Goal: Information Seeking & Learning: Understand process/instructions

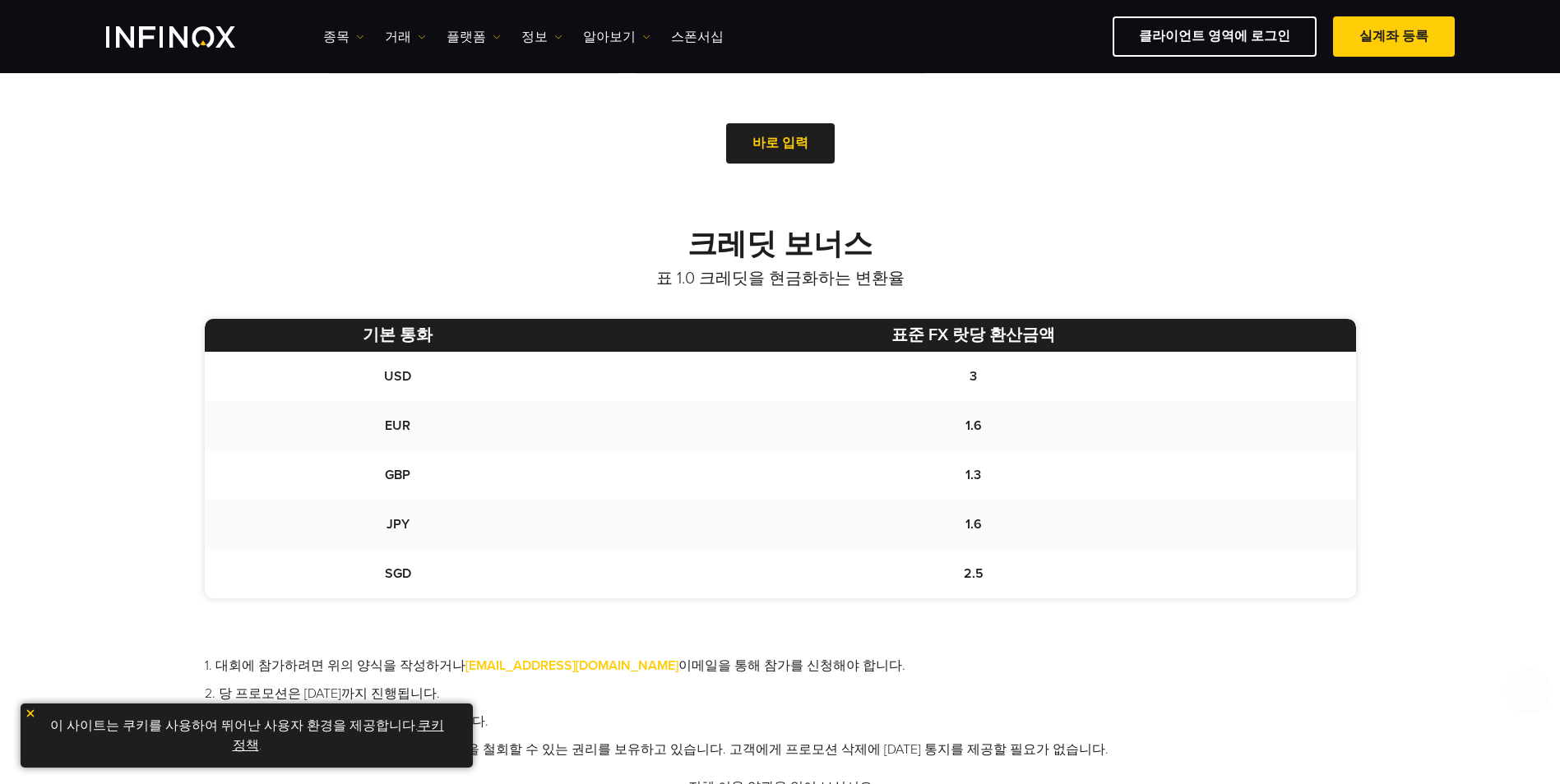
scroll to position [1150, 0]
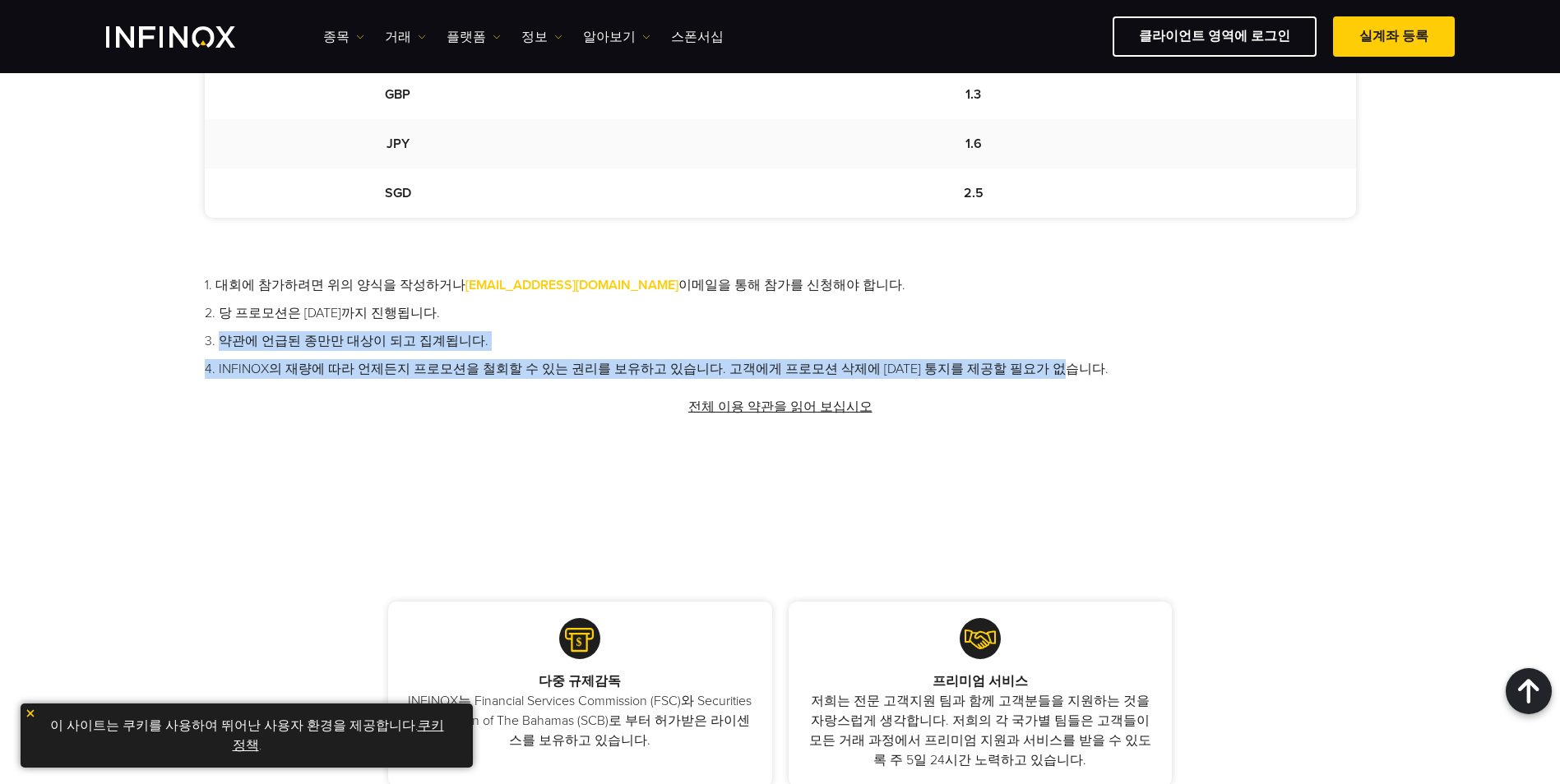
drag, startPoint x: 224, startPoint y: 344, endPoint x: 1087, endPoint y: 374, distance: 863.5
click at [1087, 374] on ul "1. 대회에 참가하려면 위의 양식을 작성하거나 [EMAIL_ADDRESS][DOMAIN_NAME] 이메일을 통해 참가를 신청해야 합니다. 2.…" at bounding box center [780, 328] width 1151 height 104
click at [1087, 374] on li "4. INFINOX의 재량에 따라 언제든지 프로모션을 철회할 수 있는 권리를 보유하고 있습니다. 고객에게 프로모션 삭제에 [DATE] 통지를 …" at bounding box center [780, 369] width 1151 height 19
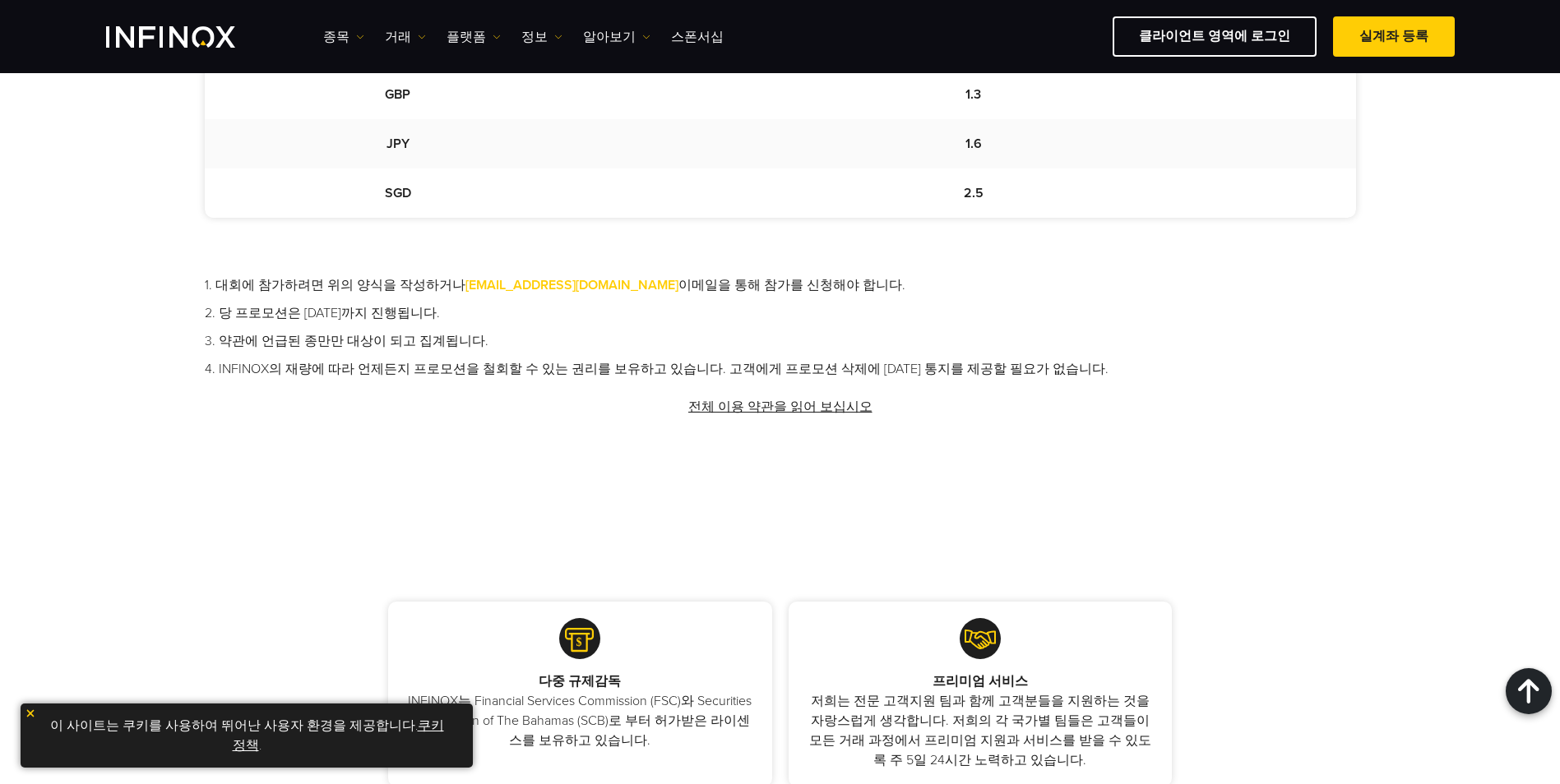
scroll to position [0, 0]
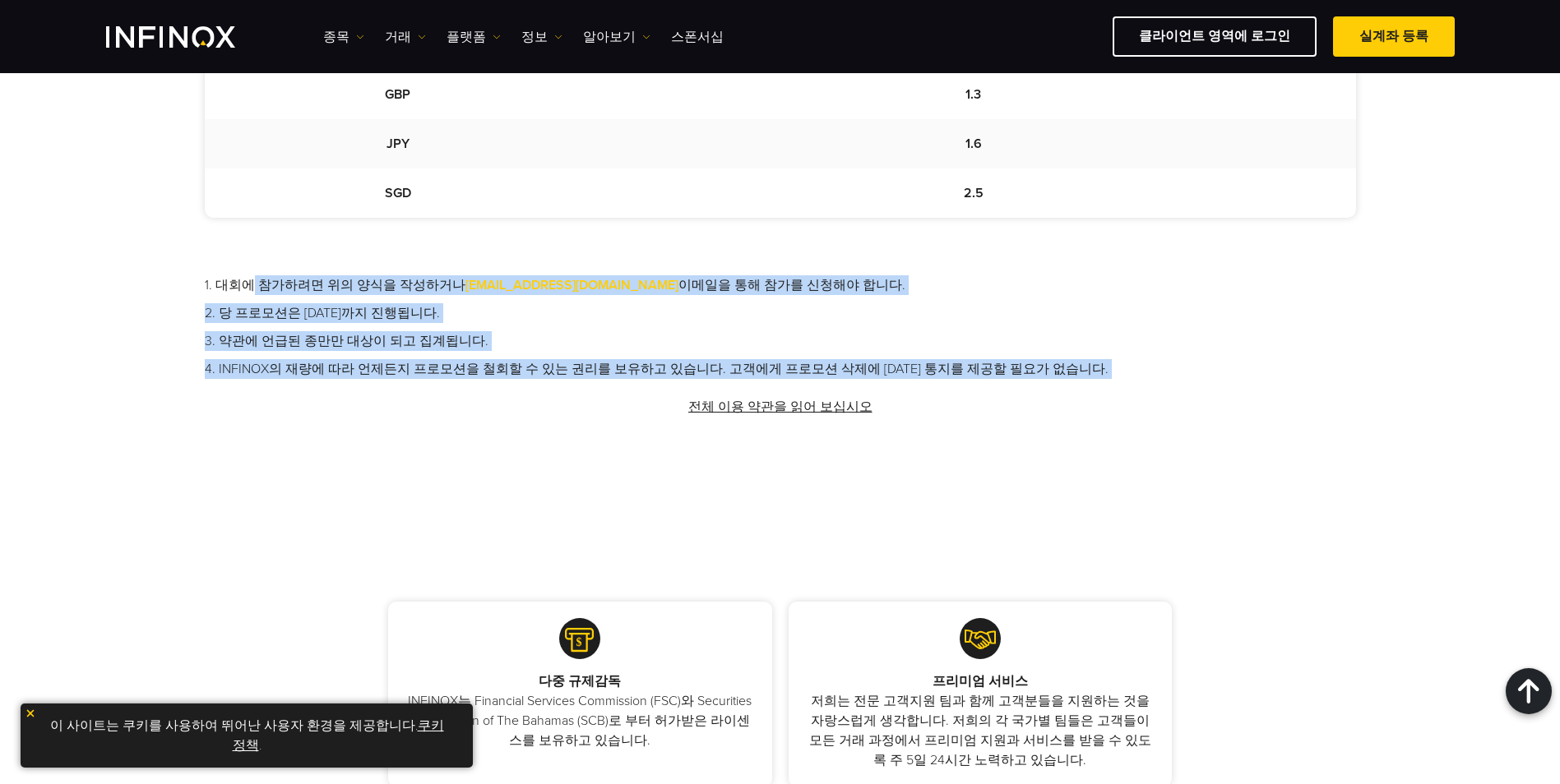
drag, startPoint x: 1085, startPoint y: 373, endPoint x: 252, endPoint y: 282, distance: 838.0
click at [252, 282] on ul "1. 대회에 참가하려면 위의 양식을 작성하거나 [EMAIL_ADDRESS][DOMAIN_NAME] 이메일을 통해 참가를 신청해야 합니다. 2.…" at bounding box center [780, 328] width 1151 height 104
drag, startPoint x: 252, startPoint y: 282, endPoint x: 932, endPoint y: 349, distance: 683.3
click at [917, 347] on li "3. 약관에 언급된 종만만 대상이 되고 집계됩니다." at bounding box center [780, 341] width 1151 height 19
click at [1096, 361] on li "4. INFINOX의 재량에 따라 언제든지 프로모션을 철회할 수 있는 권리를 보유하고 있습니다. 고객에게 프로모션 삭제에 [DATE] 통지를 …" at bounding box center [780, 369] width 1151 height 19
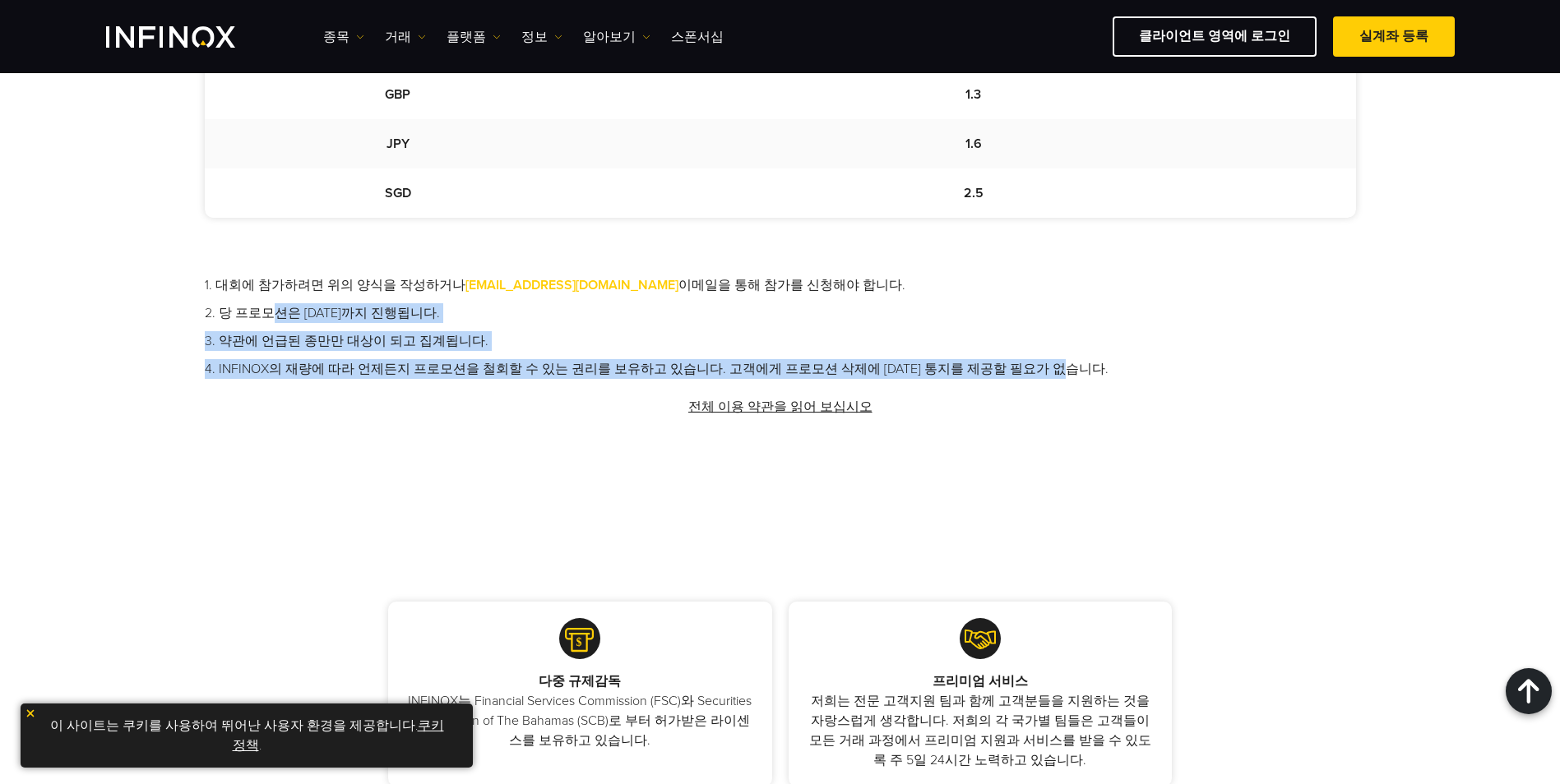
drag, startPoint x: 1052, startPoint y: 373, endPoint x: 266, endPoint y: 300, distance: 789.4
click at [266, 300] on ul "1. 대회에 참가하려면 위의 양식을 작성하거나 [EMAIL_ADDRESS][DOMAIN_NAME] 이메일을 통해 참가를 신청해야 합니다. 2.…" at bounding box center [780, 328] width 1151 height 104
drag, startPoint x: 266, startPoint y: 300, endPoint x: 937, endPoint y: 332, distance: 671.8
click at [937, 332] on li "3. 약관에 언급된 종만만 대상이 되고 집계됩니다." at bounding box center [780, 341] width 1151 height 19
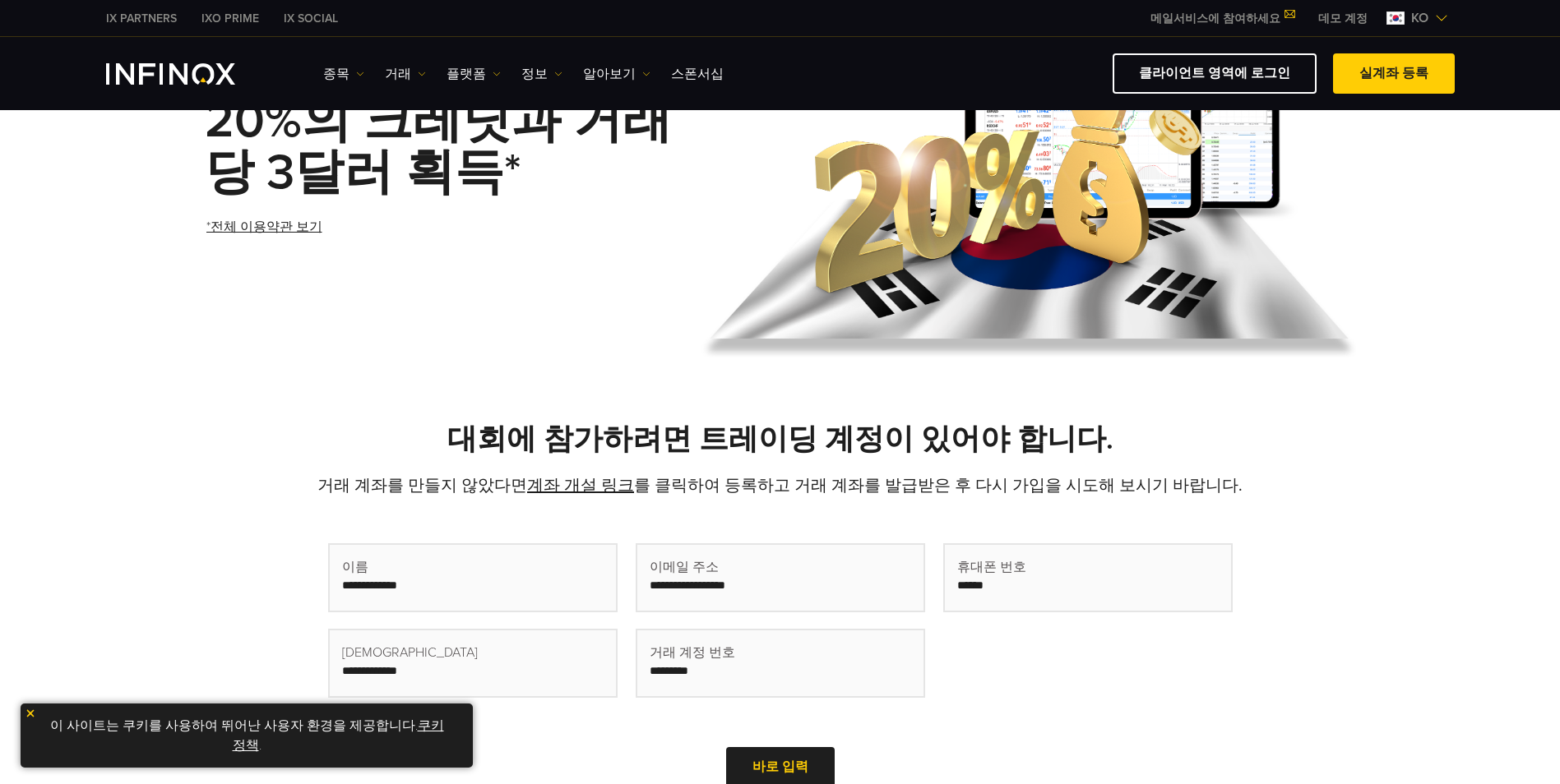
scroll to position [247, 0]
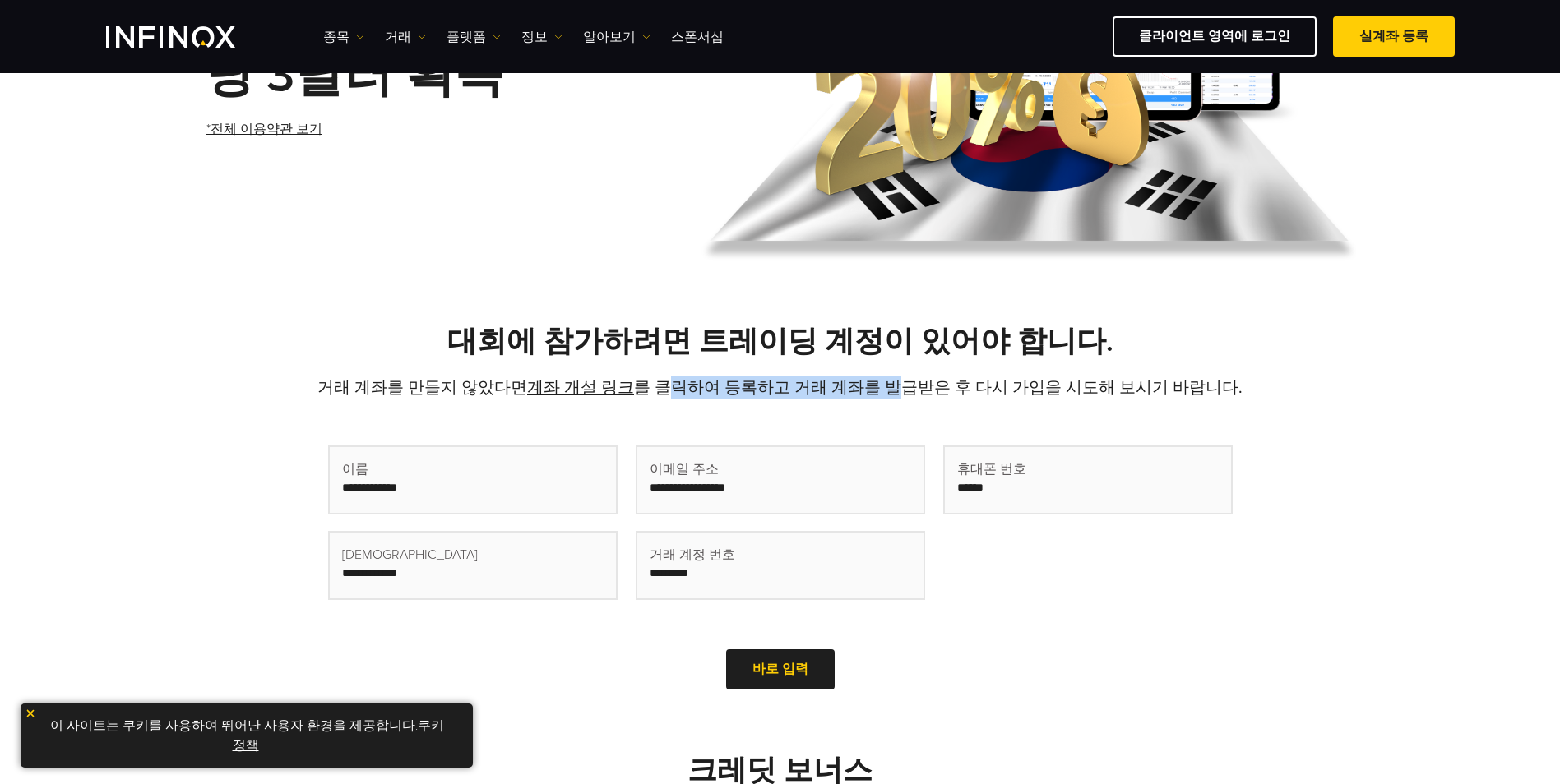
drag, startPoint x: 683, startPoint y: 384, endPoint x: 900, endPoint y: 388, distance: 217.0
click at [900, 388] on p "거래 계좌를 만들지 않았다면 계좌 개설 링크 를 클릭하여 등록하고 거래 계좌를 발급받은 후 다시 가입을 시도해 보시기 바랍니다." at bounding box center [780, 388] width 1151 height 23
drag, startPoint x: 900, startPoint y: 388, endPoint x: 806, endPoint y: 396, distance: 94.3
click at [806, 396] on p "거래 계좌를 만들지 않았다면 계좌 개설 링크 를 클릭하여 등록하고 거래 계좌를 발급받은 후 다시 가입을 시도해 보시기 바랍니다." at bounding box center [780, 388] width 1151 height 23
drag, startPoint x: 673, startPoint y: 388, endPoint x: 1070, endPoint y: 387, distance: 397.0
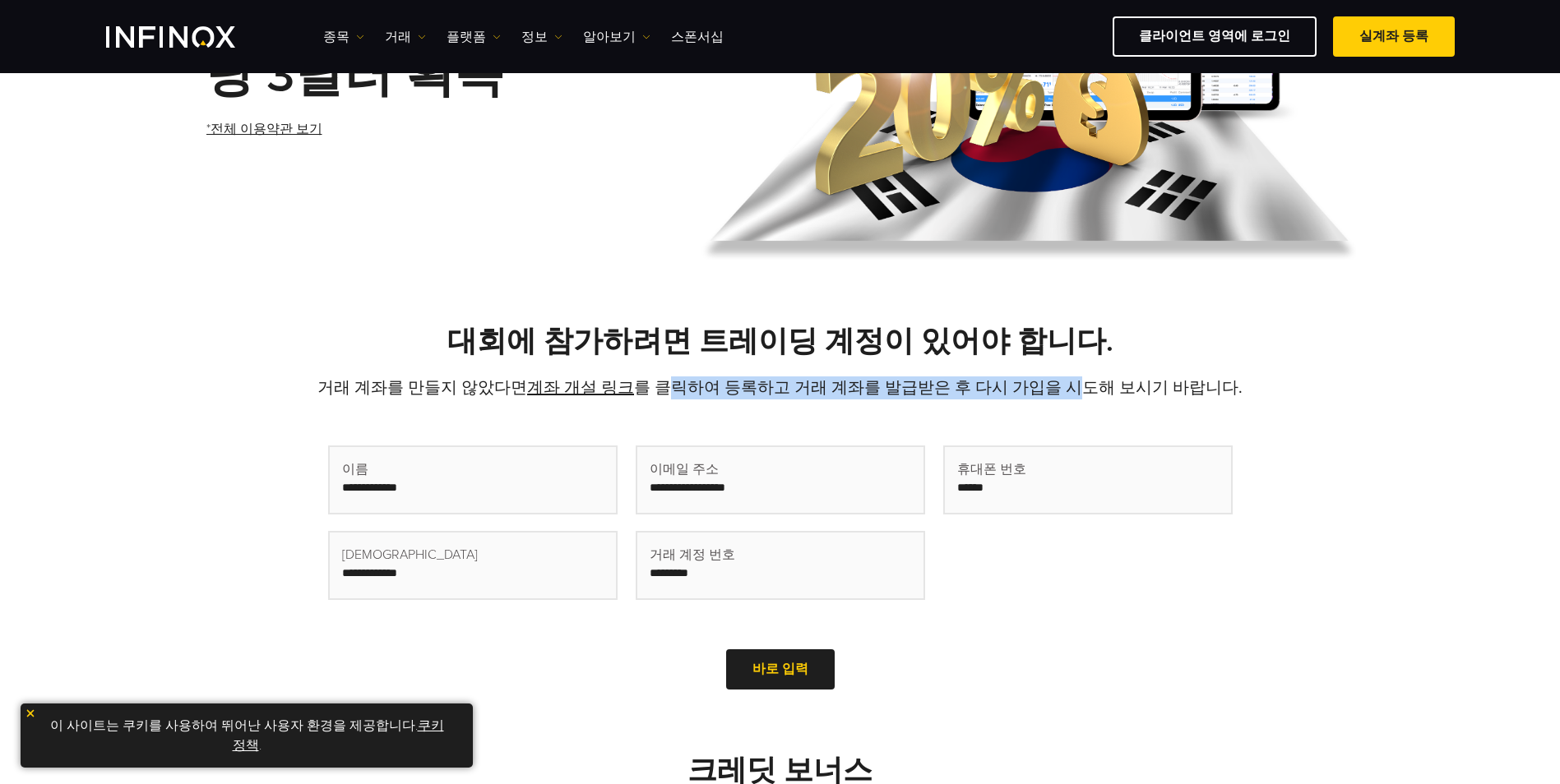
click at [1070, 387] on p "거래 계좌를 만들지 않았다면 계좌 개설 링크 를 클릭하여 등록하고 거래 계좌를 발급받은 후 다시 가입을 시도해 보시기 바랍니다." at bounding box center [780, 388] width 1151 height 23
drag, startPoint x: 1070, startPoint y: 387, endPoint x: 974, endPoint y: 388, distance: 96.0
click at [974, 388] on p "거래 계좌를 만들지 않았다면 계좌 개설 링크 를 클릭하여 등록하고 거래 계좌를 발급받은 후 다시 가입을 시도해 보시기 바랍니다." at bounding box center [780, 388] width 1151 height 23
drag, startPoint x: 389, startPoint y: 393, endPoint x: 966, endPoint y: 383, distance: 577.1
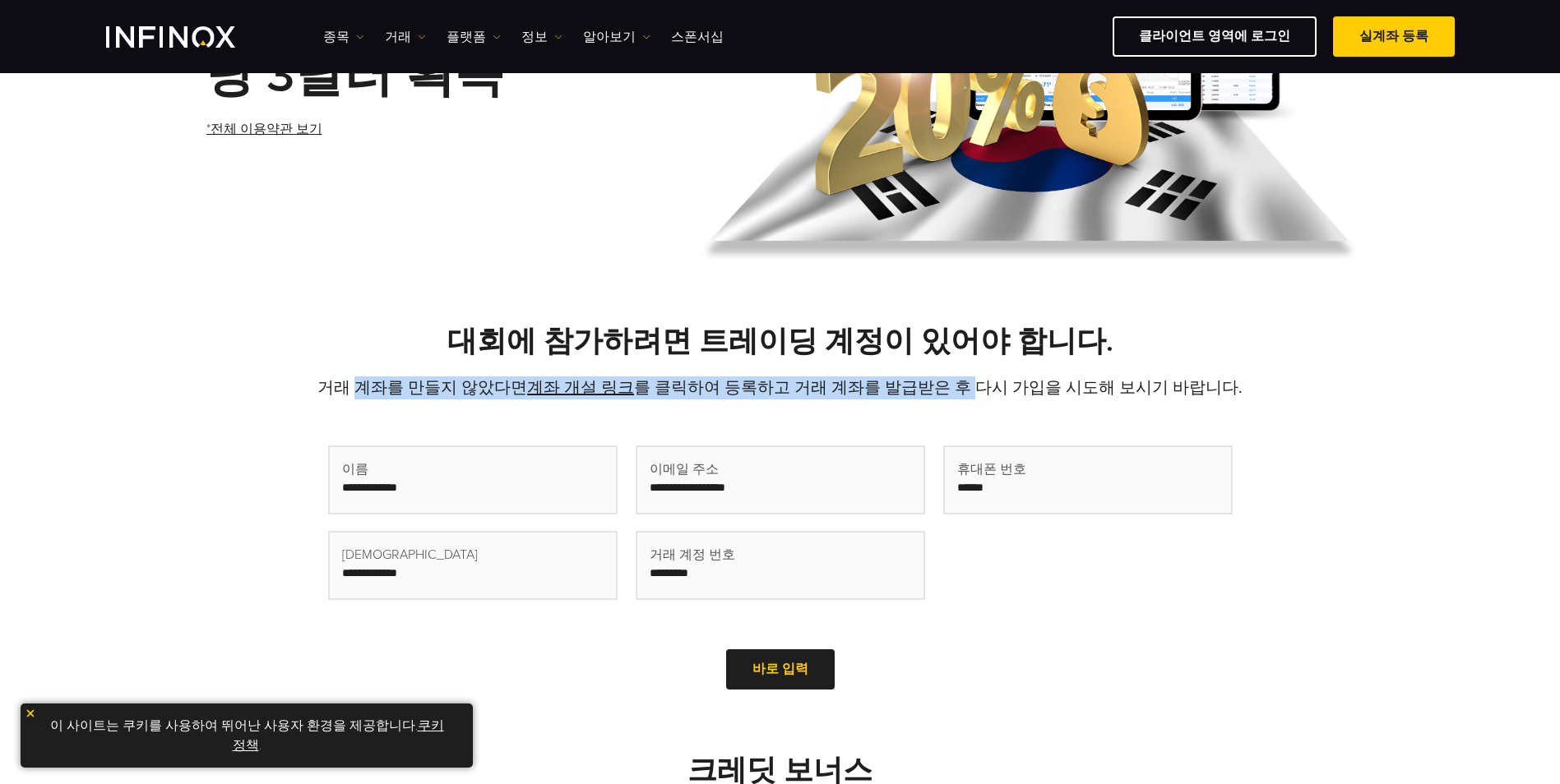
click at [965, 383] on p "거래 계좌를 만들지 않았다면 계좌 개설 링크 를 클릭하여 등록하고 거래 계좌를 발급받은 후 다시 가입을 시도해 보시기 바랍니다." at bounding box center [780, 388] width 1151 height 23
click at [966, 384] on p "거래 계좌를 만들지 않았다면 계좌 개설 링크 를 클릭하여 등록하고 거래 계좌를 발급받은 후 다시 가입을 시도해 보시기 바랍니다." at bounding box center [780, 388] width 1151 height 23
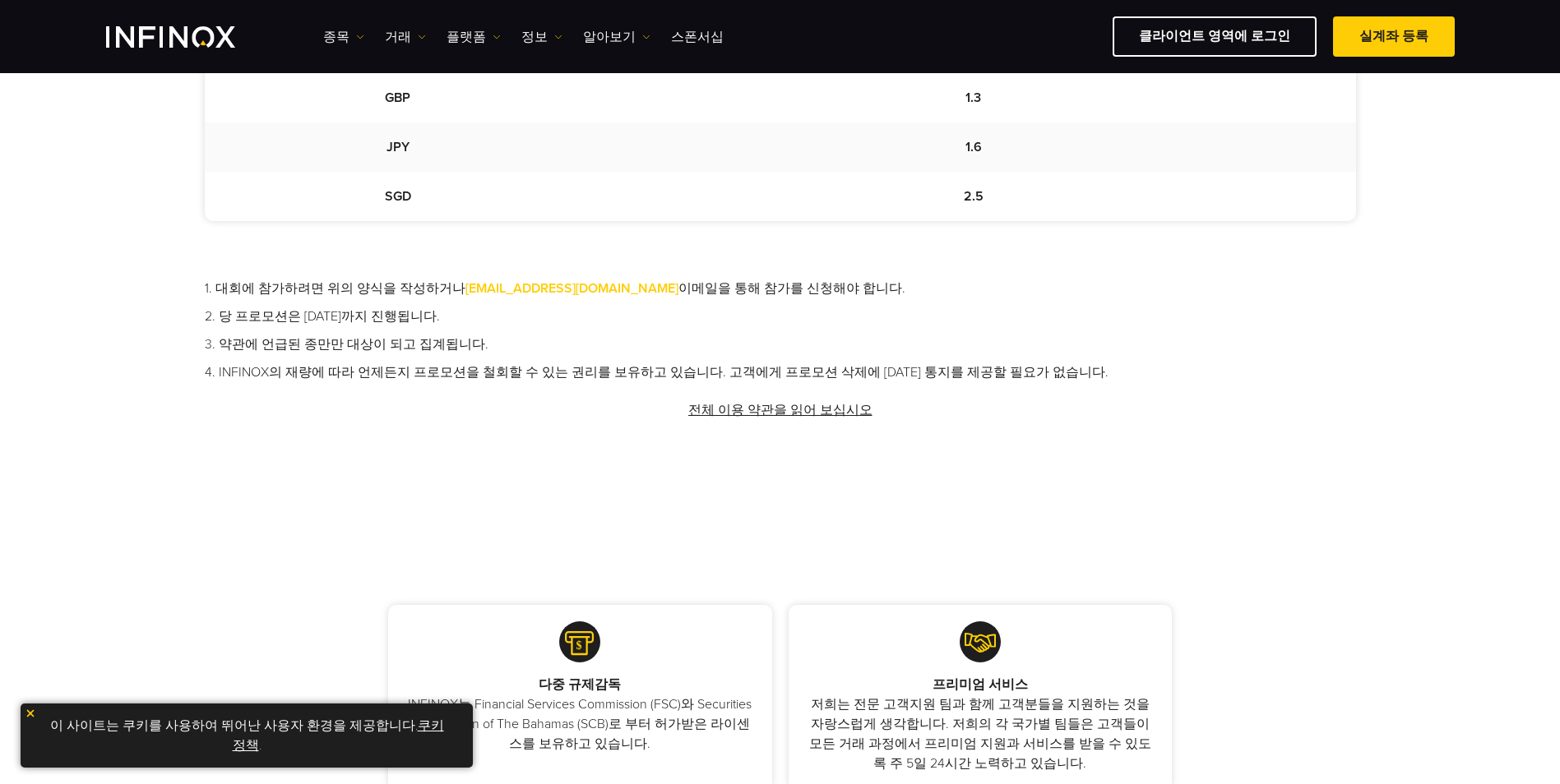
scroll to position [1150, 0]
